Goal: Check status

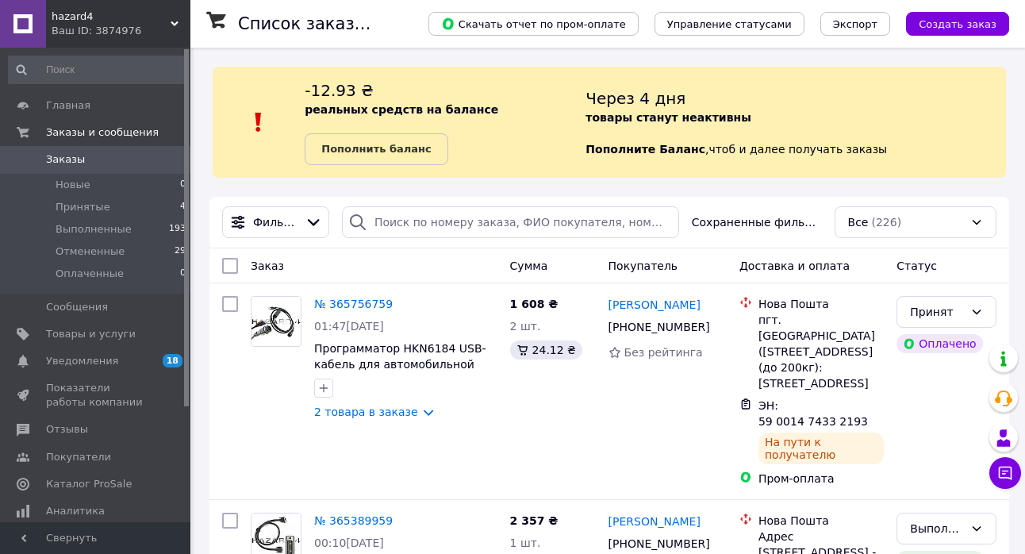
click at [917, 109] on div "Через 4 дня товары станут неактивны Пополните Баланс ,  чтоб и далее получать з…" at bounding box center [796, 122] width 421 height 86
click at [883, 67] on div "-12.93 ₴ реальных средств на балансе Пополнить баланс Через 4 дня товары станут…" at bounding box center [610, 122] width 794 height 111
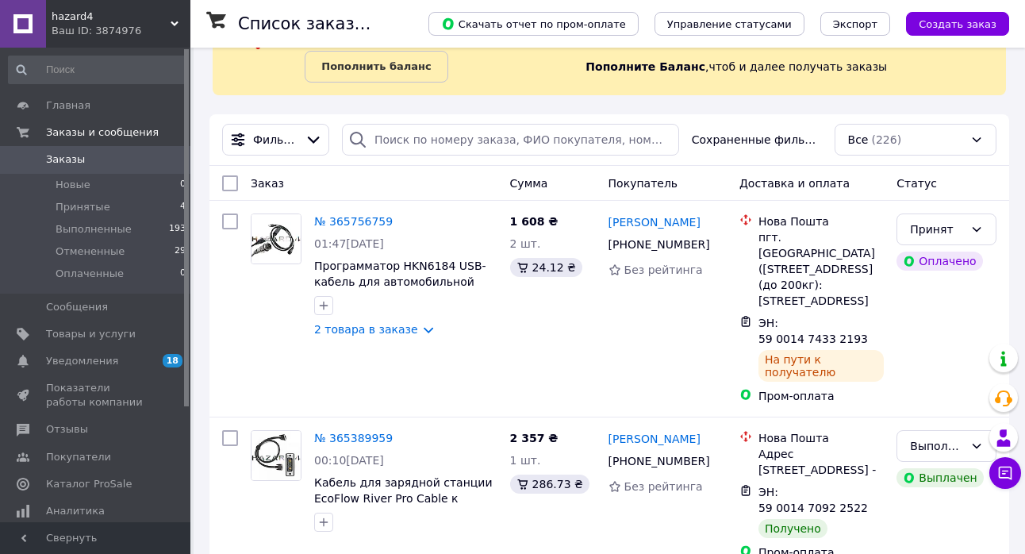
scroll to position [110, 0]
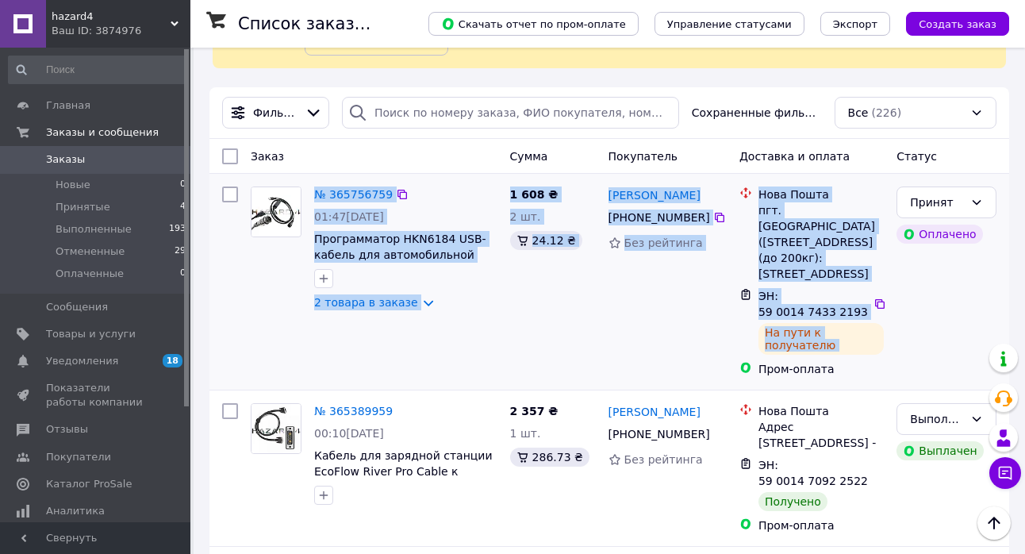
drag, startPoint x: 395, startPoint y: 191, endPoint x: 868, endPoint y: 396, distance: 515.4
click at [868, 383] on div "№ 365756759 01:47[DATE] Программатор HKN6184 USB-кабель для автомобильной раций…" at bounding box center [609, 281] width 787 height 203
click at [868, 377] on div "Пром-оплата" at bounding box center [821, 369] width 125 height 16
drag, startPoint x: 847, startPoint y: 412, endPoint x: 306, endPoint y: 186, distance: 585.9
click at [306, 186] on div "№ 365756759 01:47[DATE] Программатор HKN6184 USB-кабель для автомобильной раций…" at bounding box center [609, 281] width 787 height 203
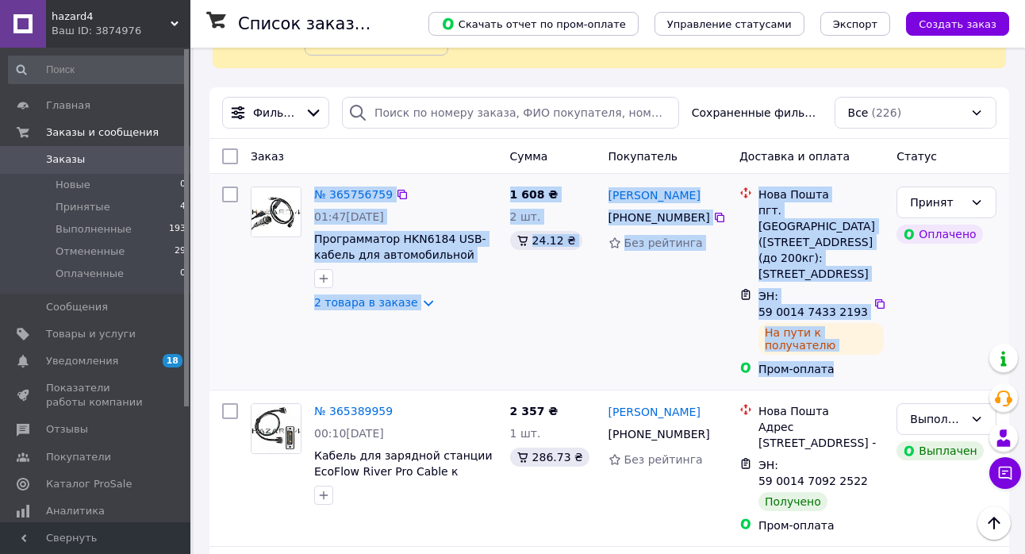
click at [306, 186] on div at bounding box center [275, 248] width 63 height 137
drag, startPoint x: 309, startPoint y: 189, endPoint x: 859, endPoint y: 406, distance: 591.1
click at [859, 383] on div "№ 365756759 01:47[DATE] Программатор HKN6184 USB-кабель для автомобильной раций…" at bounding box center [609, 281] width 787 height 203
click at [856, 377] on div "Пром-оплата" at bounding box center [821, 369] width 125 height 16
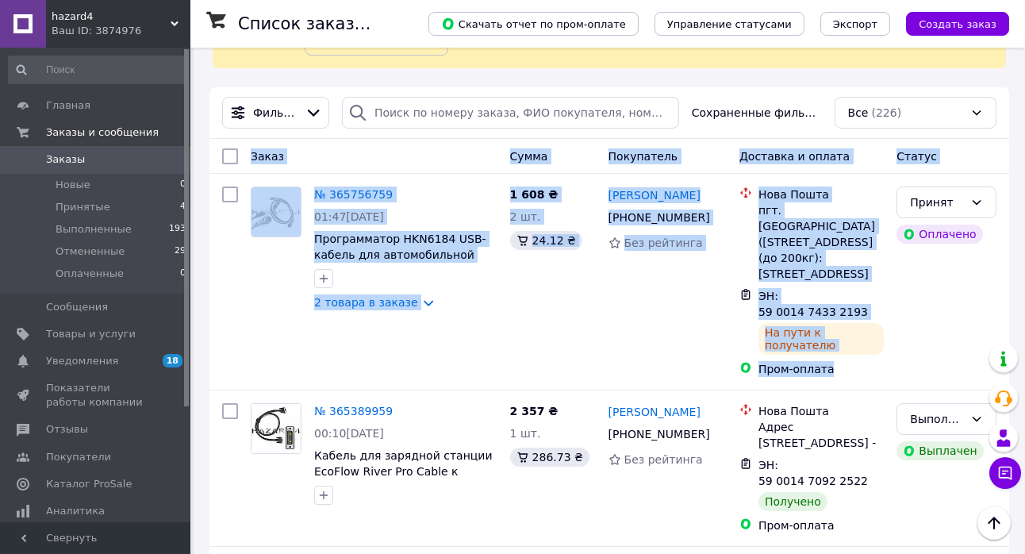
drag, startPoint x: 875, startPoint y: 396, endPoint x: 237, endPoint y: 138, distance: 688.2
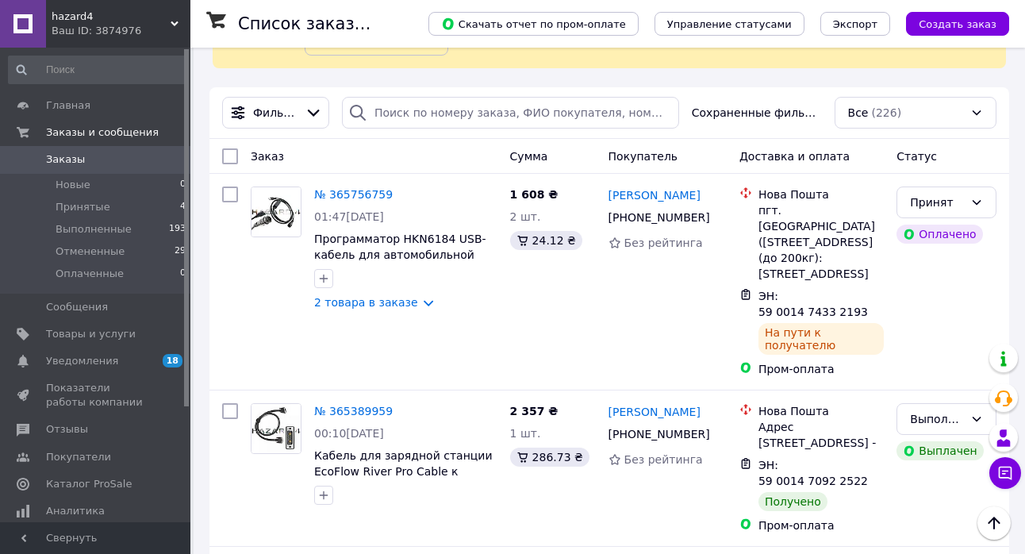
click at [237, 139] on div "Заказ Сумма Покупатель Доставка и оплата Статус" at bounding box center [610, 156] width 800 height 35
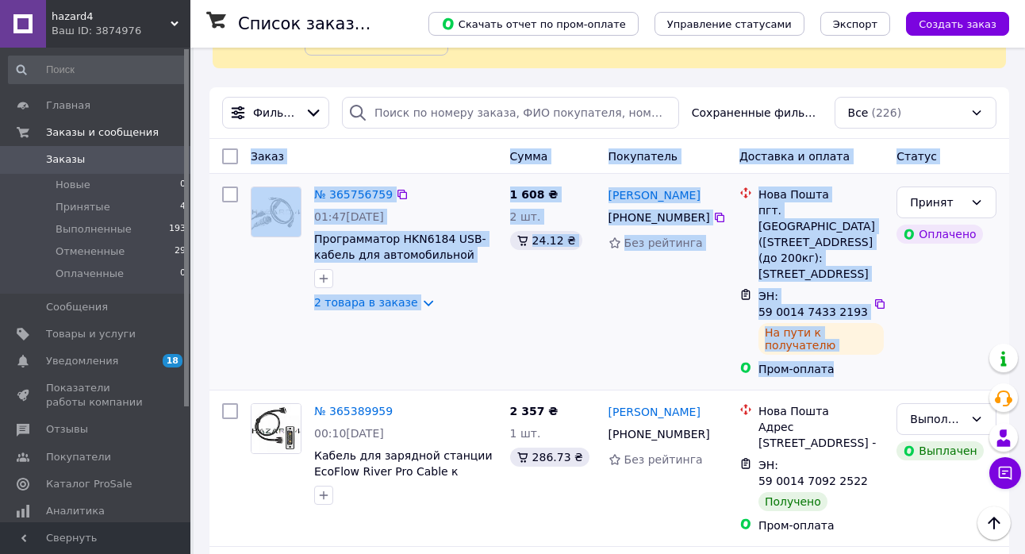
drag, startPoint x: 248, startPoint y: 150, endPoint x: 840, endPoint y: 411, distance: 647.1
click at [840, 380] on div "Пром-оплата" at bounding box center [822, 369] width 132 height 22
drag, startPoint x: 867, startPoint y: 403, endPoint x: 251, endPoint y: 156, distance: 664.2
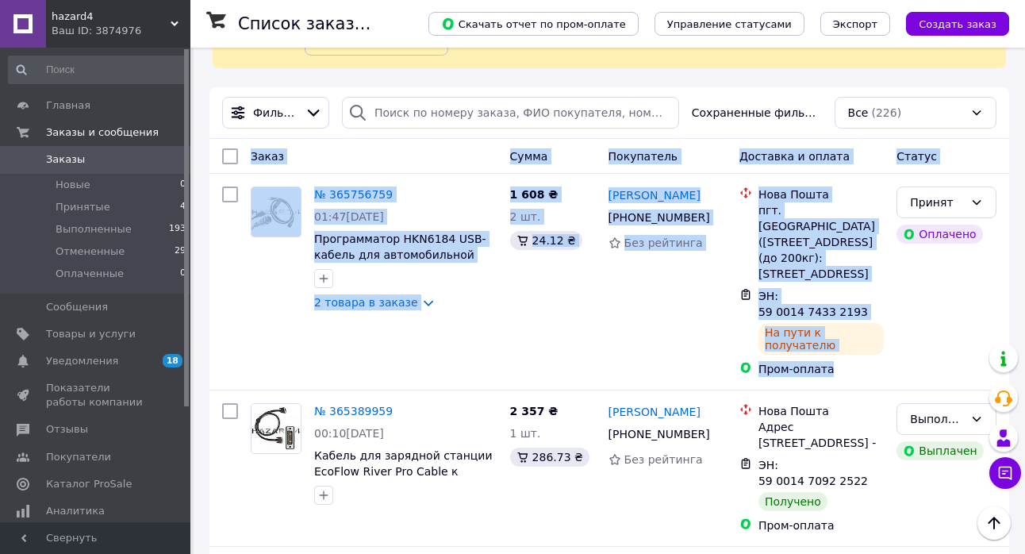
click at [251, 156] on span "Заказ" at bounding box center [267, 156] width 33 height 13
drag, startPoint x: 260, startPoint y: 156, endPoint x: 843, endPoint y: 402, distance: 632.0
click at [843, 377] on div "Пром-оплата" at bounding box center [821, 369] width 125 height 16
drag, startPoint x: 864, startPoint y: 401, endPoint x: 246, endPoint y: 152, distance: 666.6
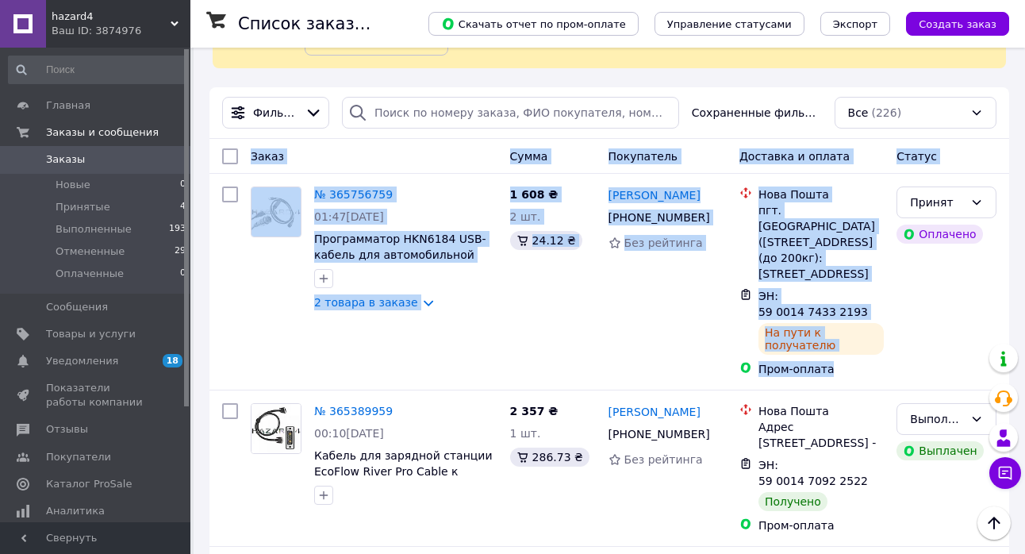
click at [246, 152] on div "Заказ" at bounding box center [374, 156] width 260 height 29
drag, startPoint x: 251, startPoint y: 160, endPoint x: 854, endPoint y: 403, distance: 650.2
click at [853, 377] on div "Пром-оплата" at bounding box center [821, 369] width 125 height 16
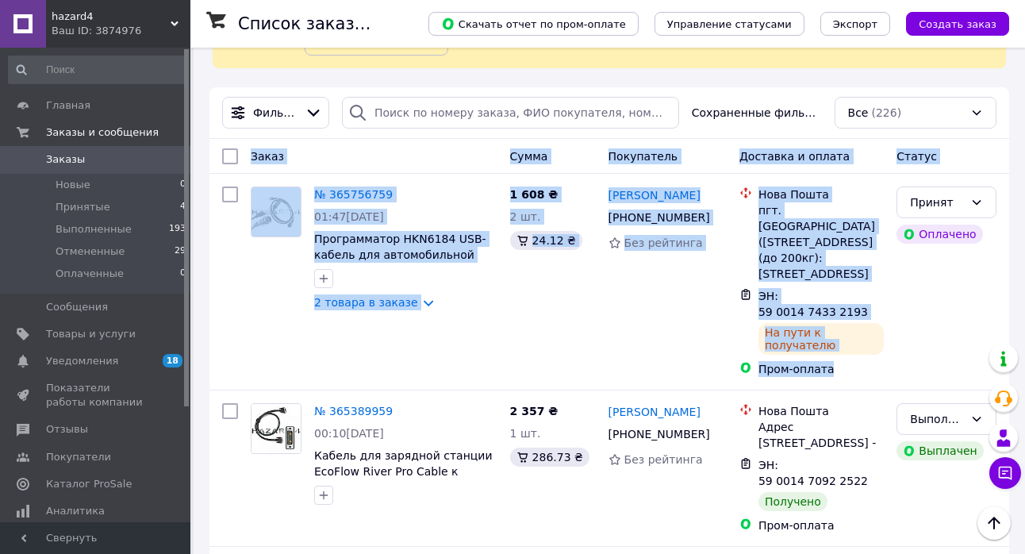
drag, startPoint x: 865, startPoint y: 403, endPoint x: 254, endPoint y: 153, distance: 660.2
click at [254, 153] on span "Заказ" at bounding box center [267, 156] width 33 height 13
drag, startPoint x: 252, startPoint y: 155, endPoint x: 848, endPoint y: 421, distance: 652.6
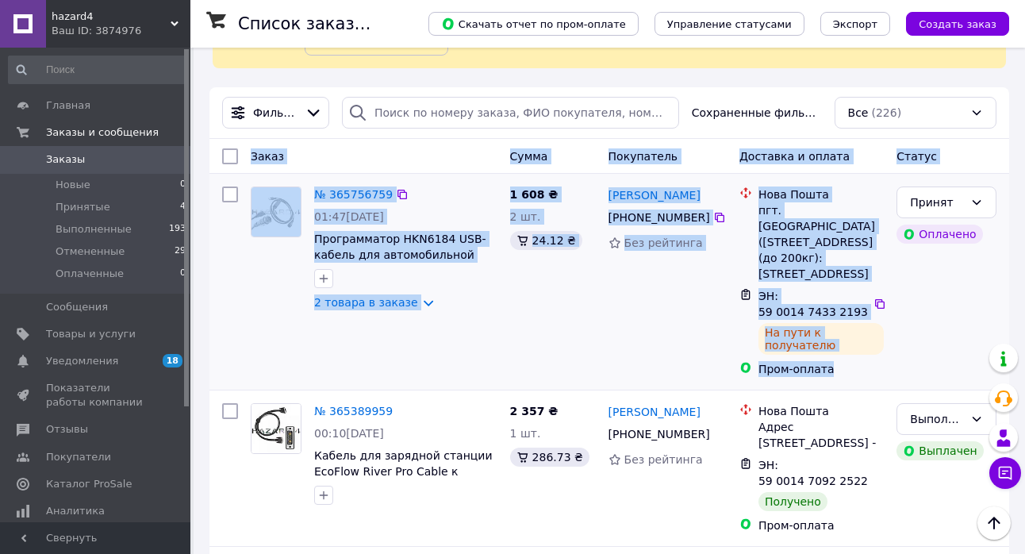
click at [855, 377] on div "Пром-оплата" at bounding box center [821, 369] width 125 height 16
drag, startPoint x: 877, startPoint y: 403, endPoint x: 241, endPoint y: 152, distance: 683.7
click at [241, 152] on div at bounding box center [230, 156] width 29 height 29
drag, startPoint x: 246, startPoint y: 152, endPoint x: 835, endPoint y: 400, distance: 639.1
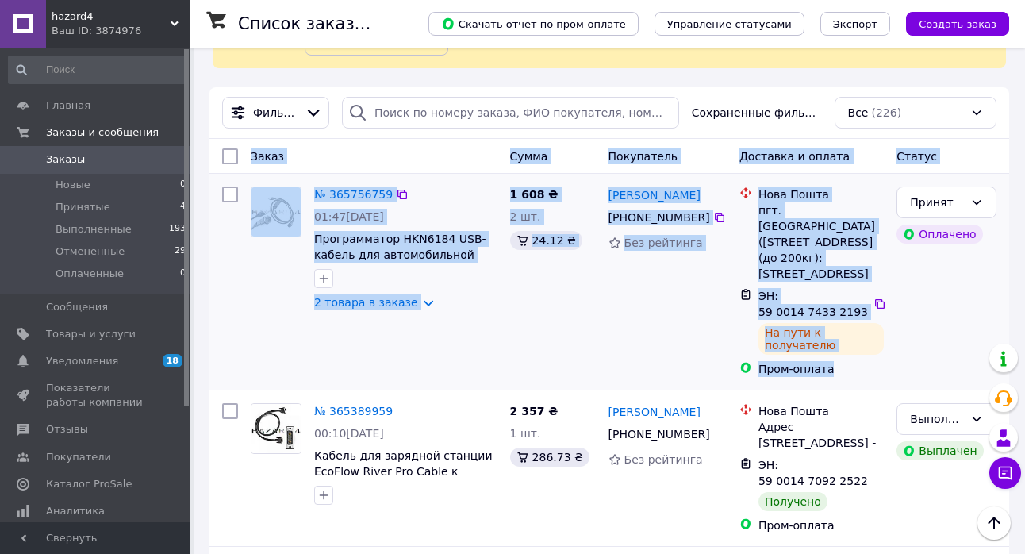
click at [835, 377] on div "Пром-оплата" at bounding box center [821, 369] width 125 height 16
drag, startPoint x: 840, startPoint y: 400, endPoint x: 248, endPoint y: 155, distance: 640.8
click at [248, 155] on div "Заказ" at bounding box center [374, 156] width 260 height 29
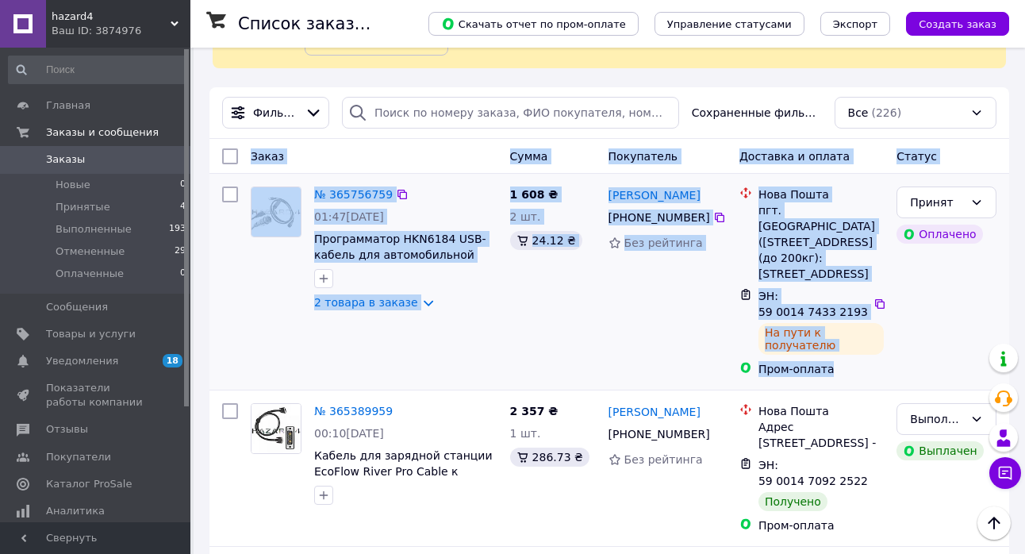
drag, startPoint x: 246, startPoint y: 155, endPoint x: 841, endPoint y: 404, distance: 645.3
click at [841, 377] on div "Пром-оплата" at bounding box center [821, 369] width 125 height 16
drag, startPoint x: 855, startPoint y: 404, endPoint x: 246, endPoint y: 158, distance: 656.5
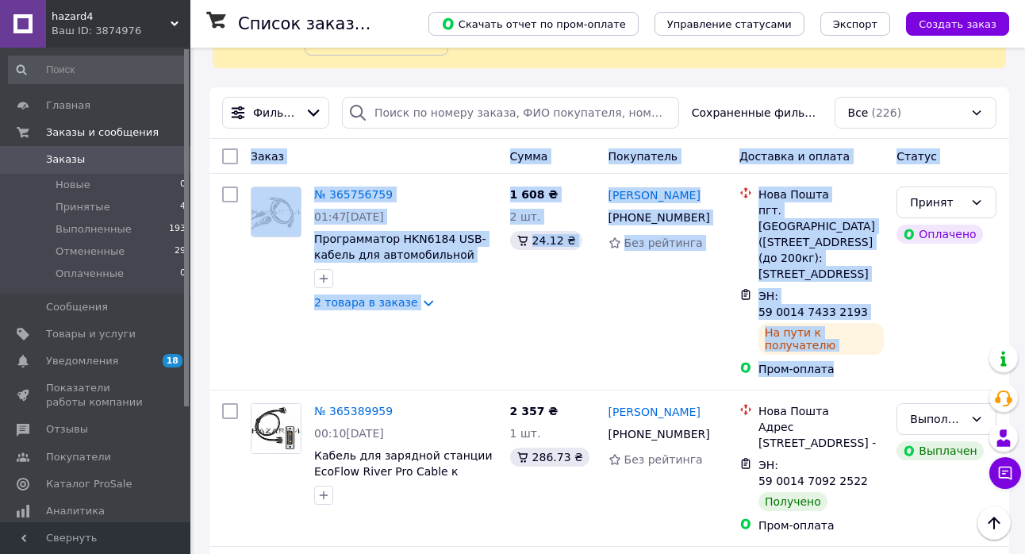
click at [246, 158] on div "Заказ" at bounding box center [374, 156] width 260 height 29
drag, startPoint x: 248, startPoint y: 156, endPoint x: 832, endPoint y: 403, distance: 633.4
click at [836, 377] on div "Пром-оплата" at bounding box center [821, 369] width 125 height 16
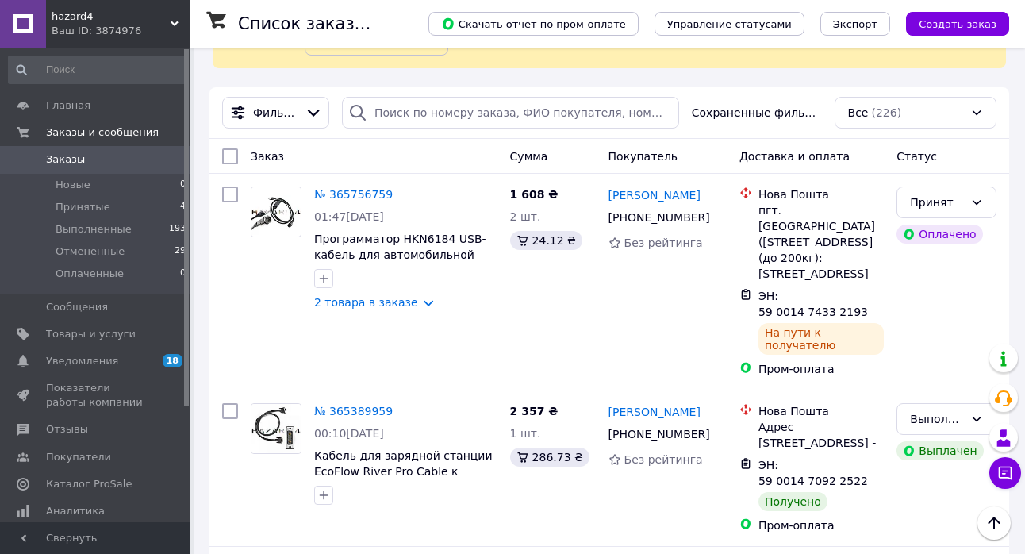
scroll to position [120, 0]
